Goal: Task Accomplishment & Management: Complete application form

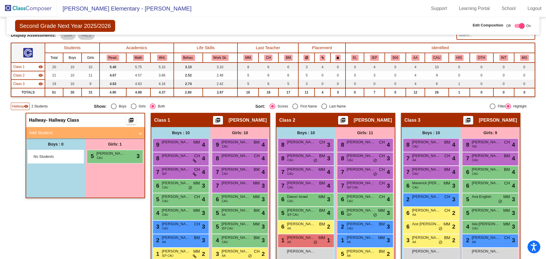
scroll to position [76, 0]
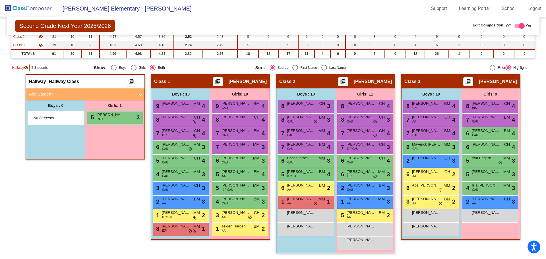
drag, startPoint x: 7, startPoint y: 5, endPoint x: 25, endPoint y: 3, distance: 18.4
click at [7, 5] on img at bounding box center [28, 8] width 57 height 17
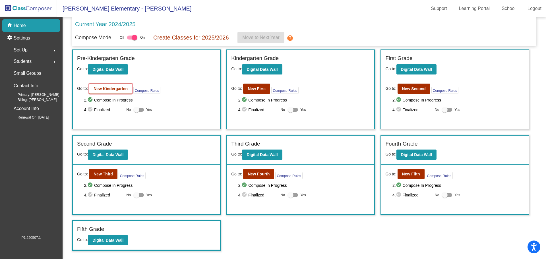
click at [118, 88] on b "New Kindergarten" at bounding box center [111, 89] width 34 height 5
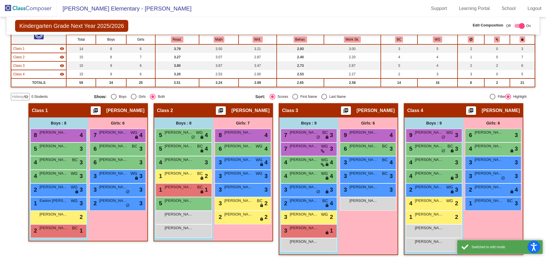
scroll to position [57, 0]
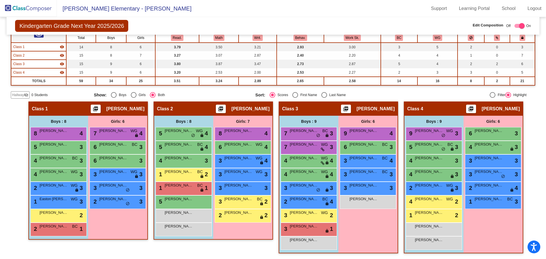
click at [0, 0] on div "Girls: 6 9 [PERSON_NAME] lock do_not_disturb_alt 4 6 Teagan [PERSON_NAME] lock …" at bounding box center [0, 0] width 0 height 0
click at [0, 0] on div "Girls: 6 6 [PERSON_NAME] lock do_not_disturb_alt 3 4 London [PERSON_NAME] lock …" at bounding box center [0, 0] width 0 height 0
click at [22, 95] on span "Hallway" at bounding box center [18, 94] width 12 height 5
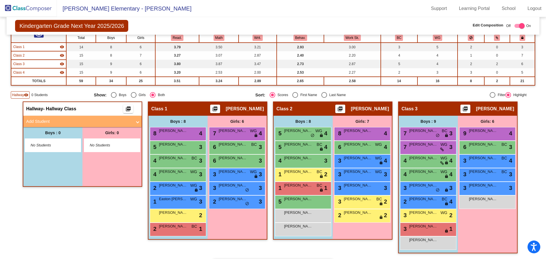
click at [49, 122] on mat-panel-title "Add Student" at bounding box center [79, 121] width 106 height 7
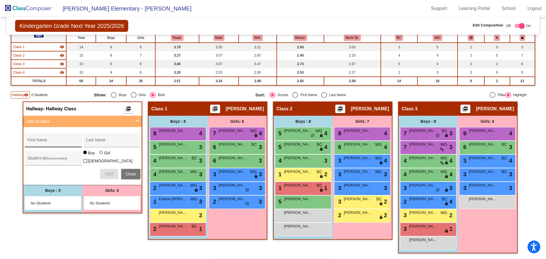
drag, startPoint x: 44, startPoint y: 142, endPoint x: 46, endPoint y: 141, distance: 3.1
click at [44, 142] on input "First Name" at bounding box center [53, 142] width 51 height 5
type input "Neveah"
type input "[PERSON_NAME]"
click at [99, 154] on div at bounding box center [100, 152] width 3 height 3
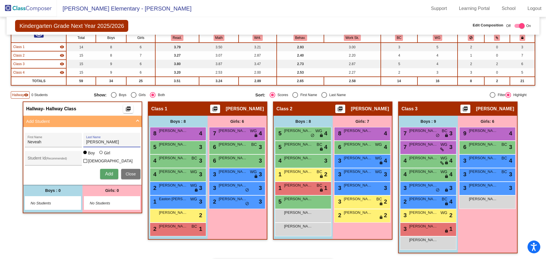
click at [101, 156] on input "Girl" at bounding box center [101, 155] width 0 height 0
radio input "true"
click at [106, 173] on span "Add" at bounding box center [109, 174] width 8 height 5
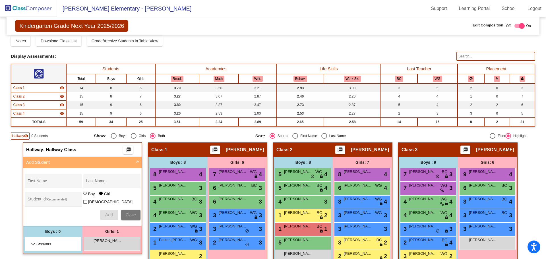
scroll to position [0, 0]
